Goal: Information Seeking & Learning: Learn about a topic

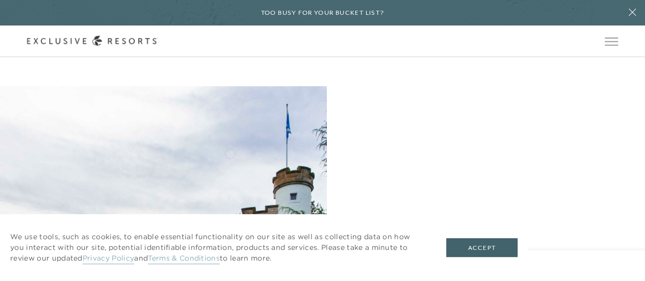
scroll to position [31, 0]
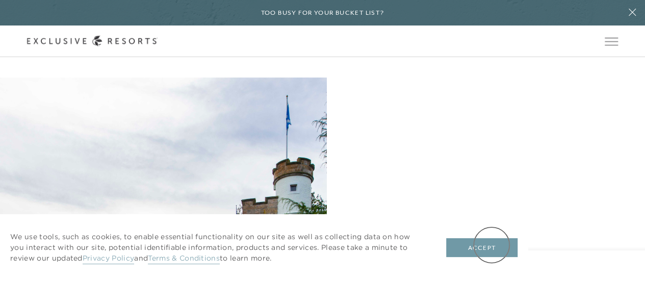
click at [491, 245] on button "Accept" at bounding box center [481, 247] width 71 height 19
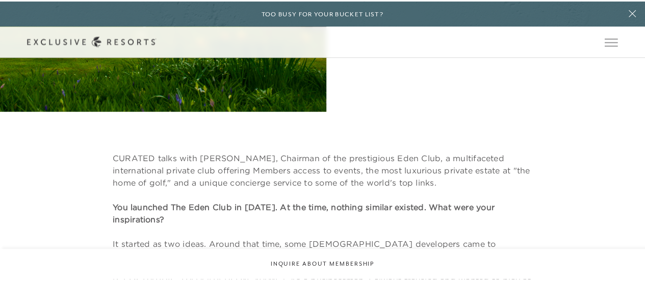
scroll to position [0, 0]
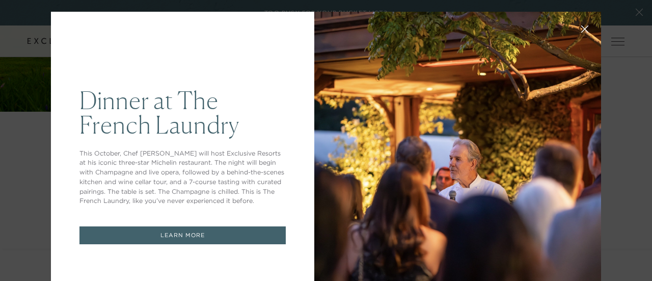
click at [622, 91] on div "Dinner at The [GEOGRAPHIC_DATA] This October, Chef [PERSON_NAME] will host Excl…" at bounding box center [326, 140] width 652 height 281
click at [582, 32] on icon at bounding box center [586, 29] width 8 height 8
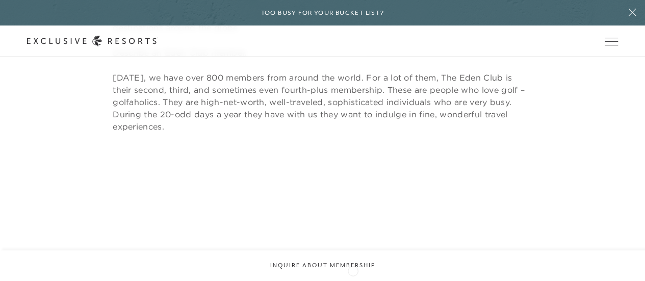
scroll to position [735, 0]
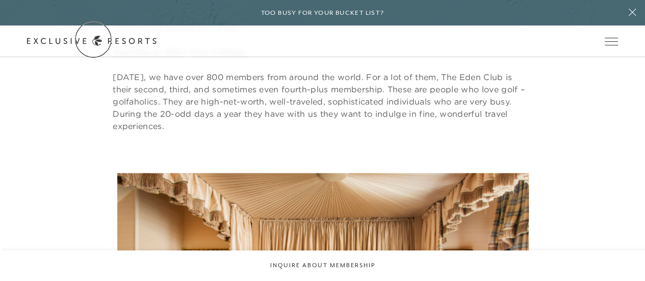
click at [0, 0] on link "Get Started" at bounding box center [0, 0] width 0 height 0
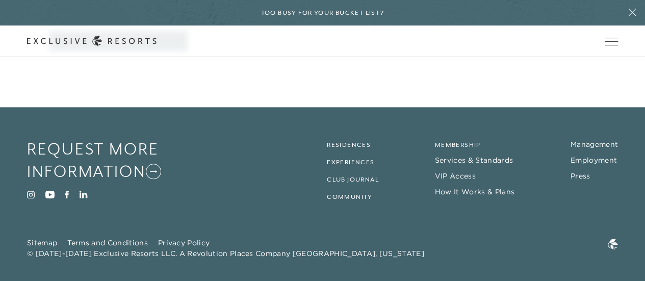
scroll to position [550, 0]
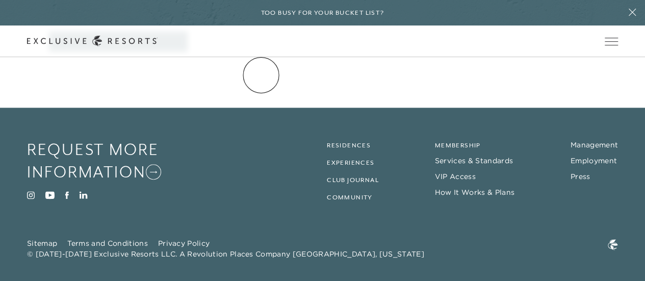
click at [0, 0] on link "The Collection" at bounding box center [0, 0] width 0 height 0
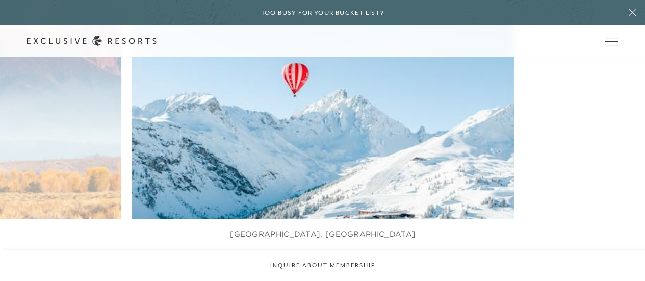
scroll to position [532, 0]
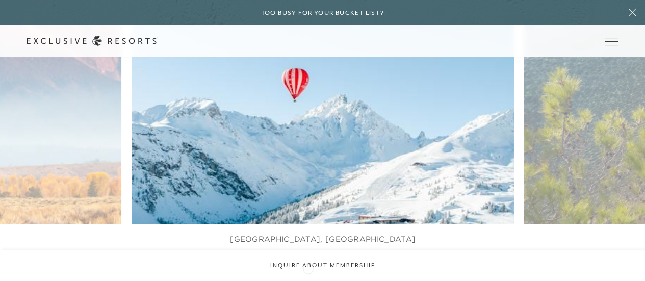
click at [308, 268] on div at bounding box center [309, 271] width 21 height 15
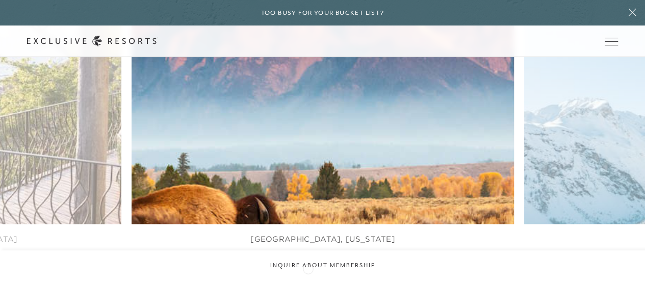
click at [308, 268] on div at bounding box center [309, 271] width 21 height 15
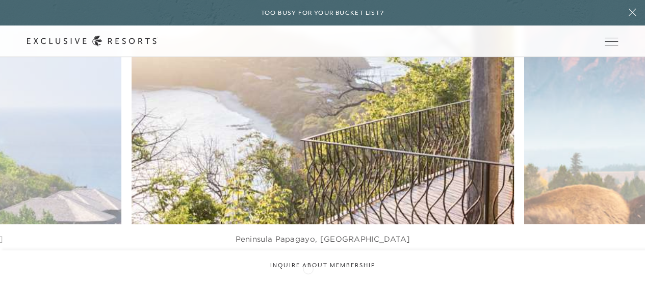
click at [308, 268] on div at bounding box center [309, 271] width 21 height 15
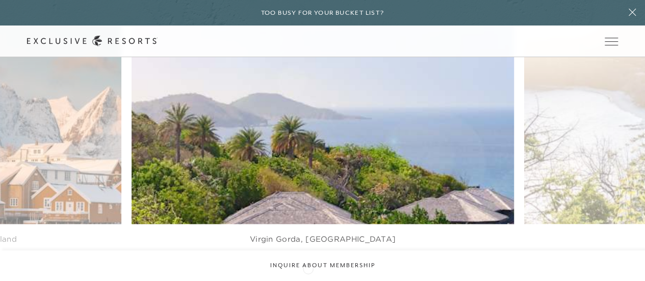
click at [308, 268] on div at bounding box center [309, 271] width 21 height 15
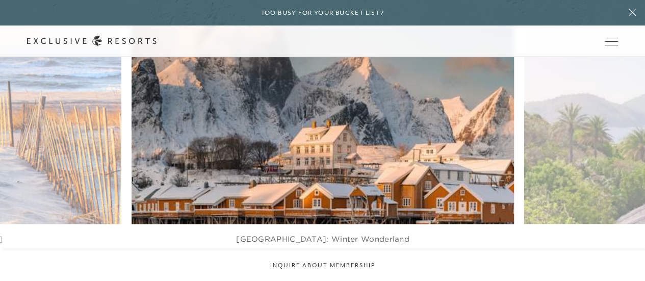
click at [308, 268] on div at bounding box center [309, 271] width 21 height 15
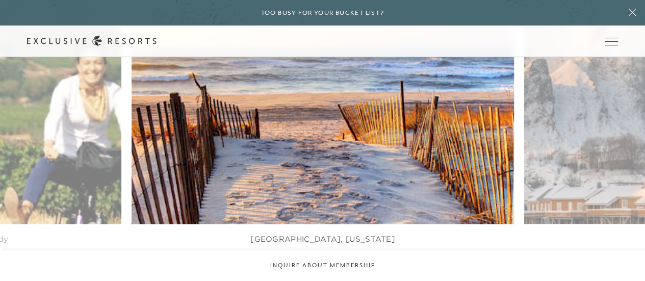
click at [308, 268] on div at bounding box center [309, 271] width 21 height 15
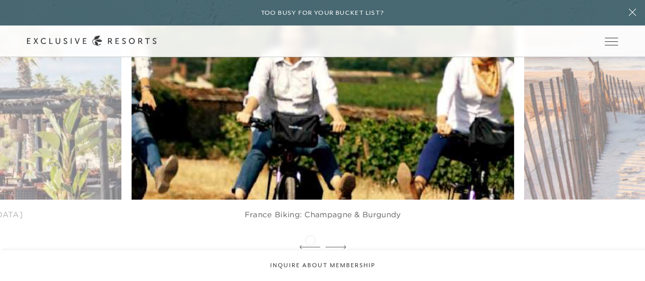
scroll to position [558, 0]
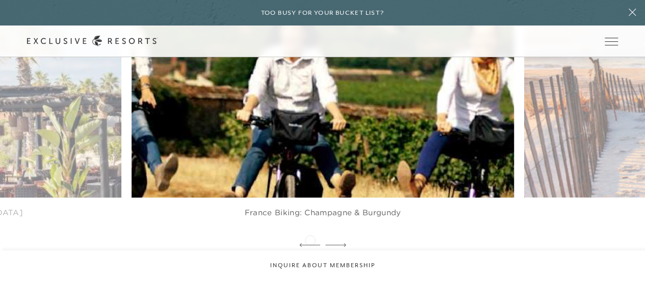
click at [310, 239] on div at bounding box center [309, 245] width 21 height 15
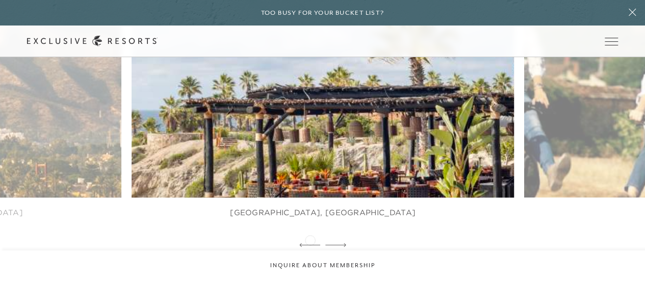
click at [310, 239] on div at bounding box center [309, 245] width 21 height 15
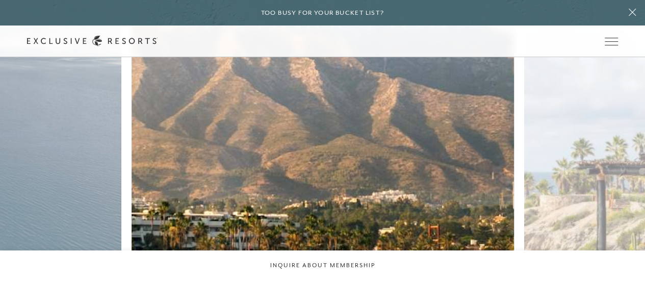
scroll to position [476, 0]
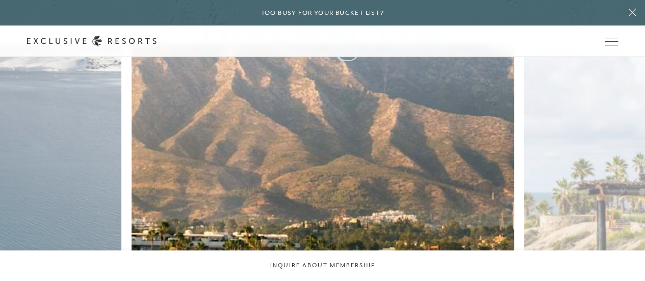
click at [310, 239] on img at bounding box center [335, 161] width 421 height 259
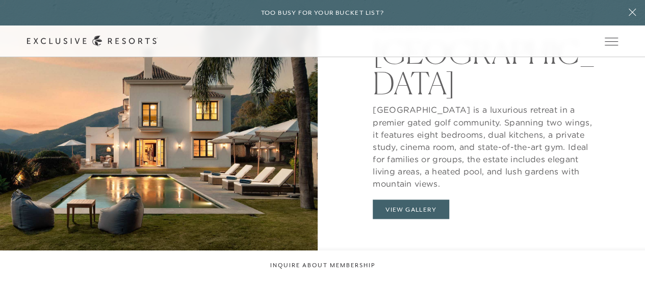
scroll to position [853, 0]
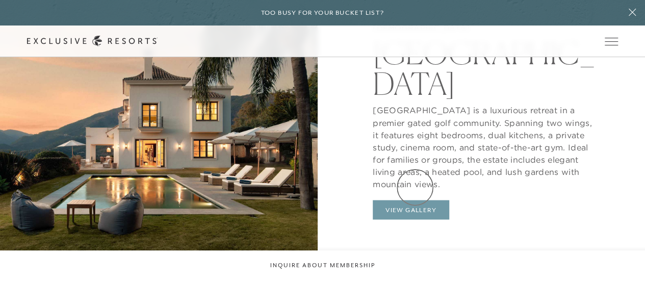
click at [415, 200] on button "View Gallery" at bounding box center [411, 209] width 76 height 19
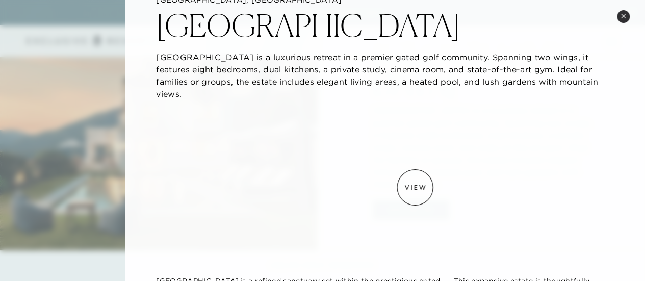
scroll to position [36, 0]
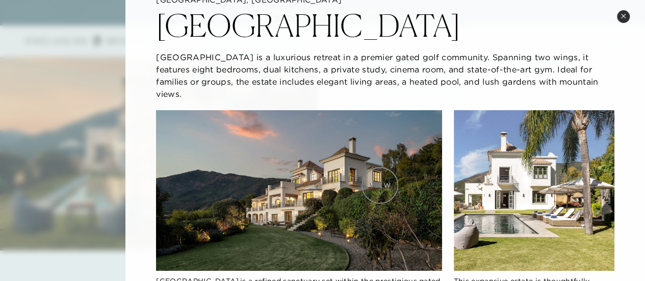
click at [380, 185] on img at bounding box center [299, 190] width 286 height 161
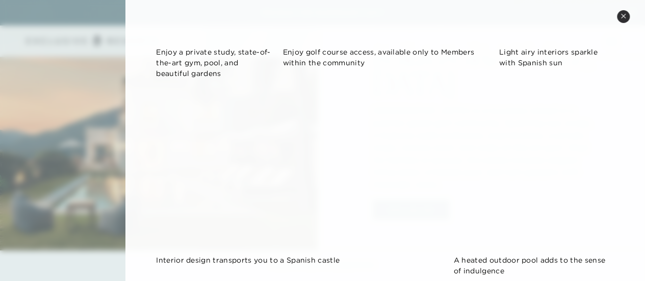
scroll to position [1300, 0]
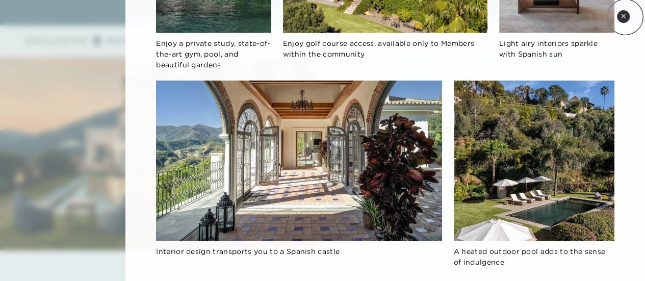
click at [625, 17] on icon at bounding box center [623, 16] width 6 height 6
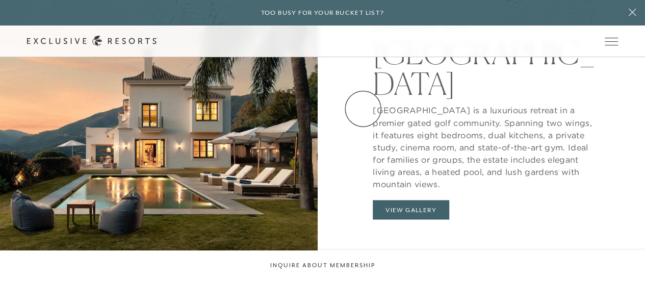
click at [0, 0] on link "Experience Collection" at bounding box center [0, 0] width 0 height 0
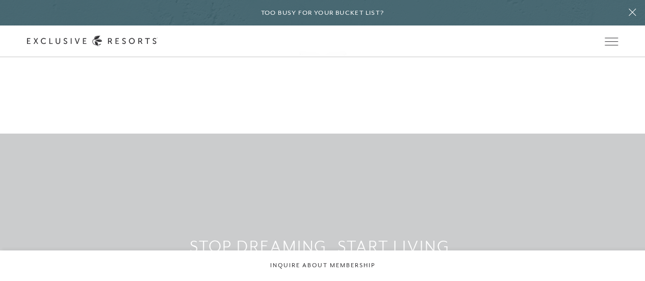
scroll to position [3401, 0]
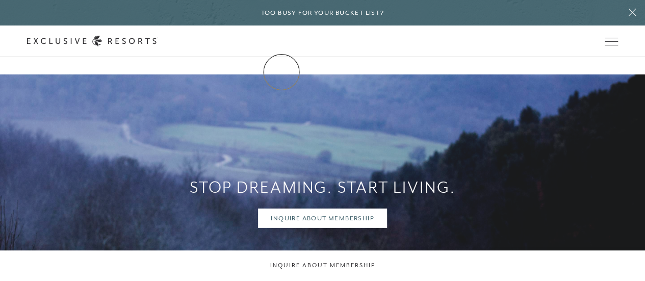
click at [0, 0] on link "How it works" at bounding box center [0, 0] width 0 height 0
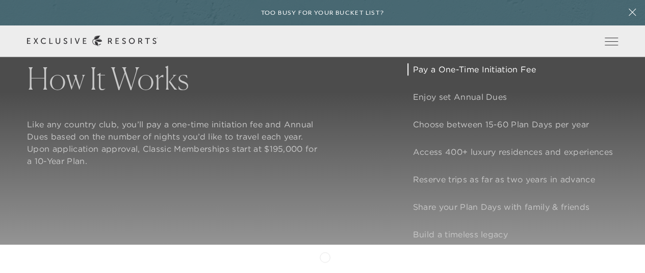
scroll to position [674, 0]
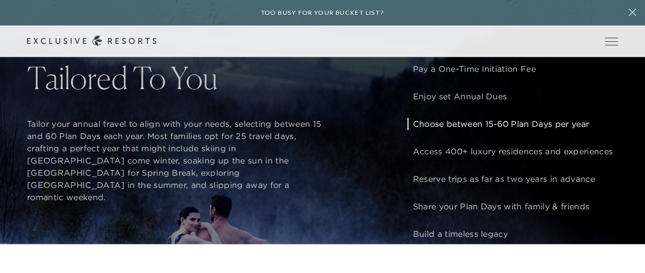
click at [340, 172] on div "How It Works Like any country club, you’ll pay a one-time initiation fee and An…" at bounding box center [322, 107] width 645 height 273
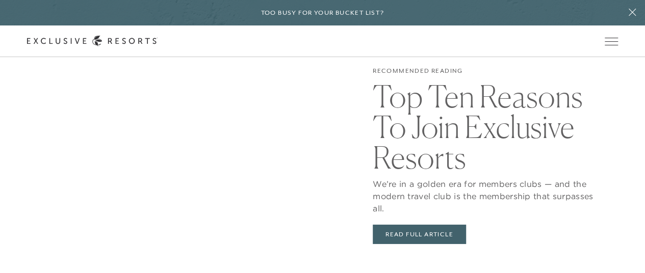
scroll to position [1875, 0]
